Goal: Task Accomplishment & Management: Complete application form

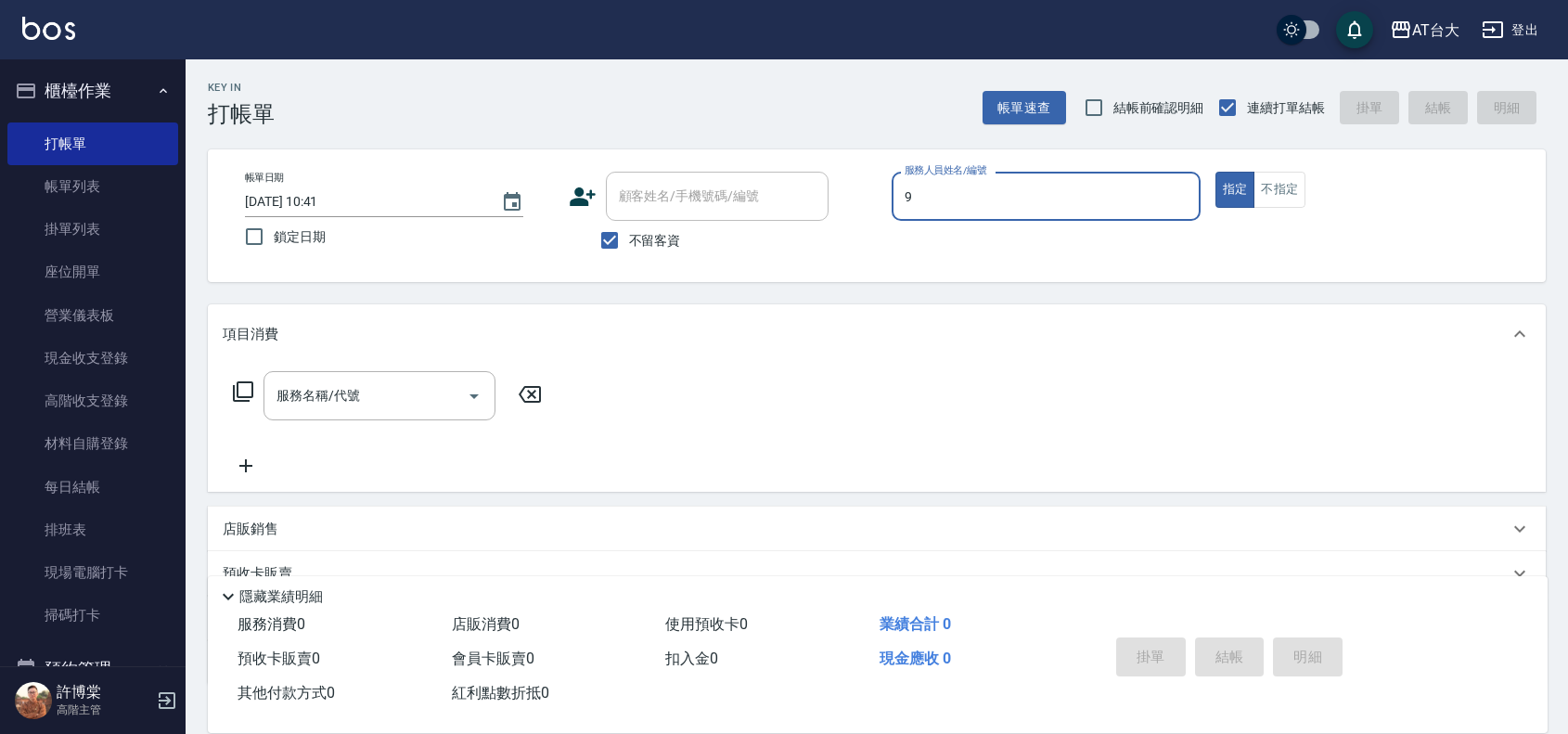
type input "Winni-9"
type button "true"
click at [370, 411] on input "服務名稱/代號" at bounding box center [366, 395] width 188 height 32
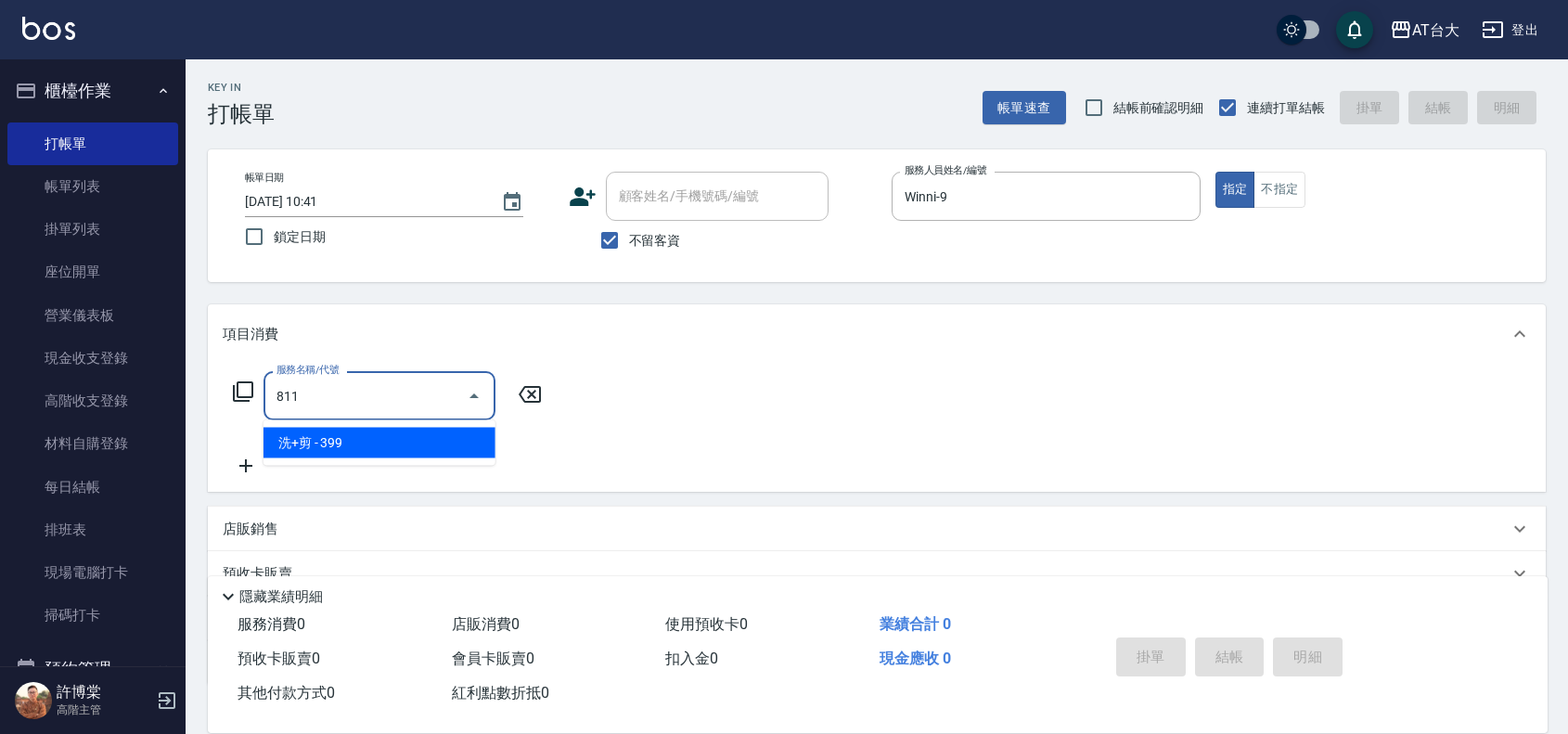
type input "洗+剪(811)"
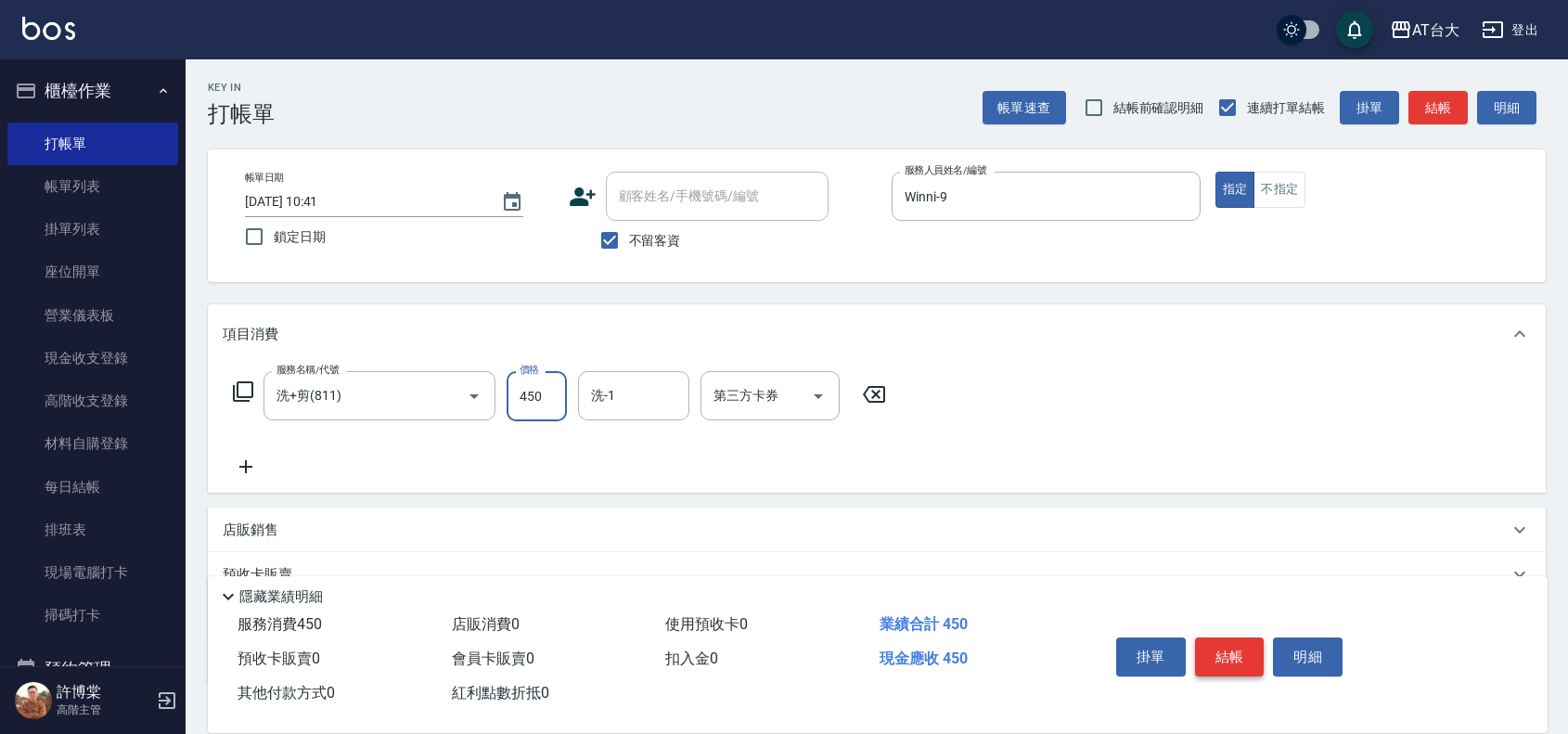
type input "450"
click at [1241, 650] on button "結帳" at bounding box center [1230, 656] width 70 height 39
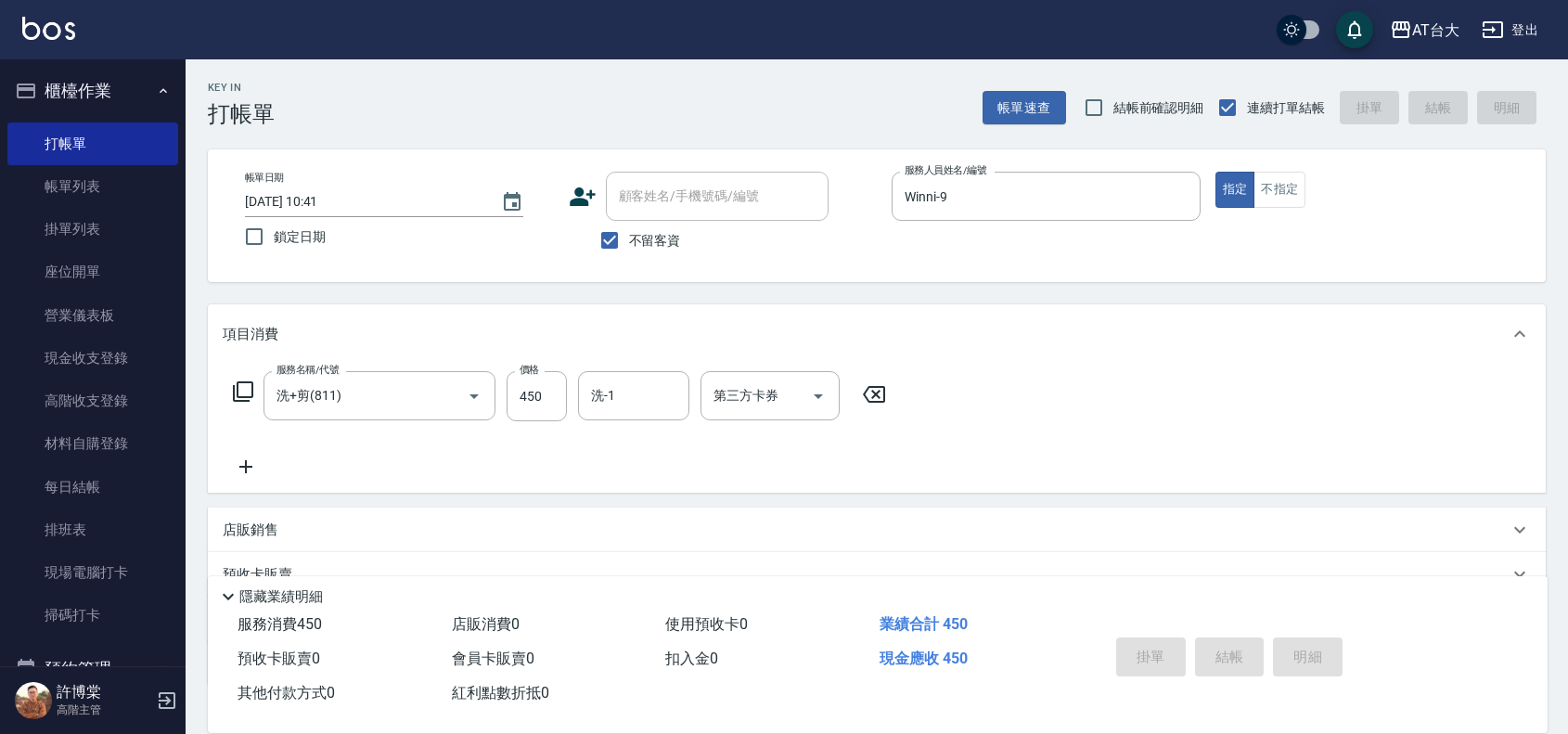
type input "[DATE] 11:47"
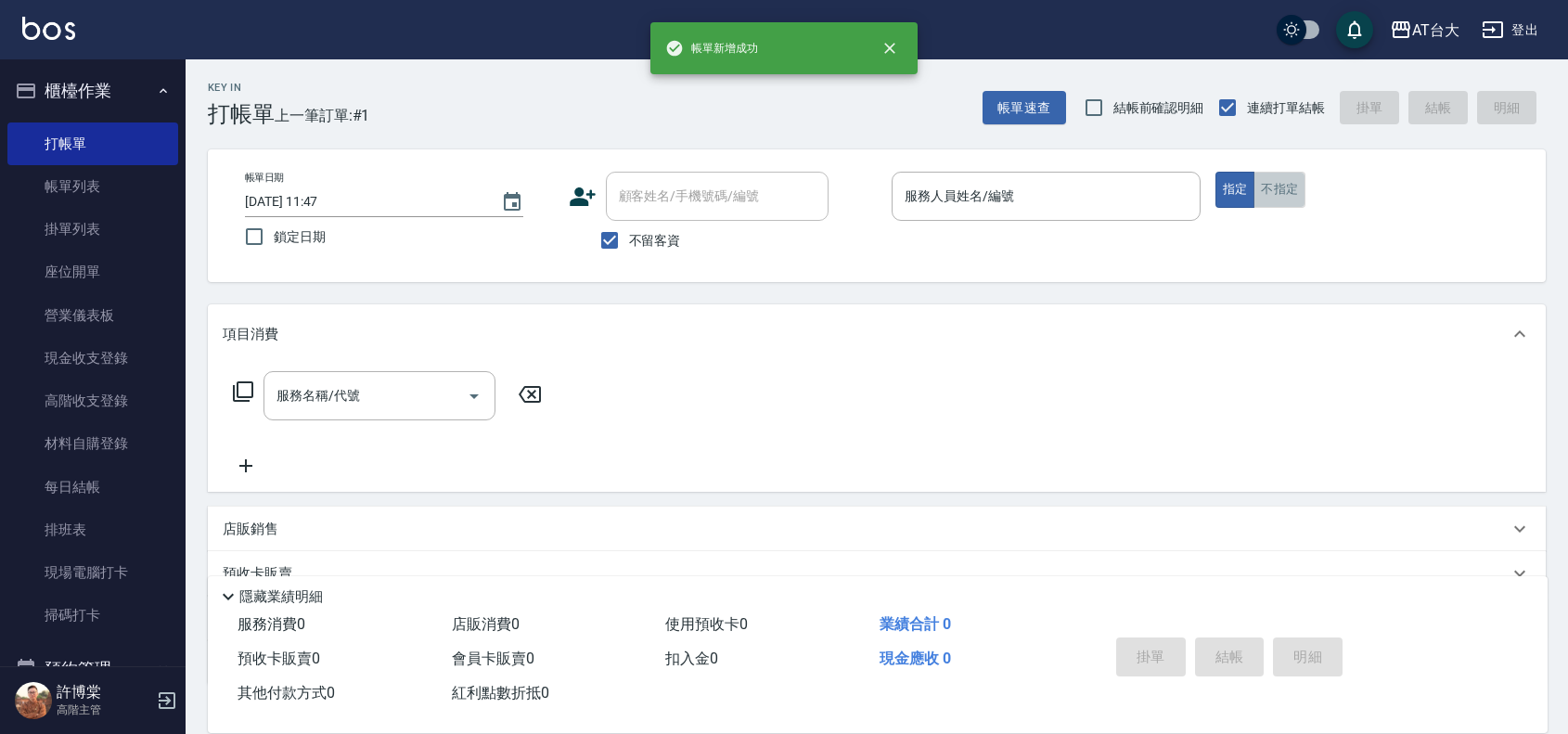
click at [1299, 181] on button "不指定" at bounding box center [1279, 190] width 52 height 36
